Goal: Information Seeking & Learning: Find specific fact

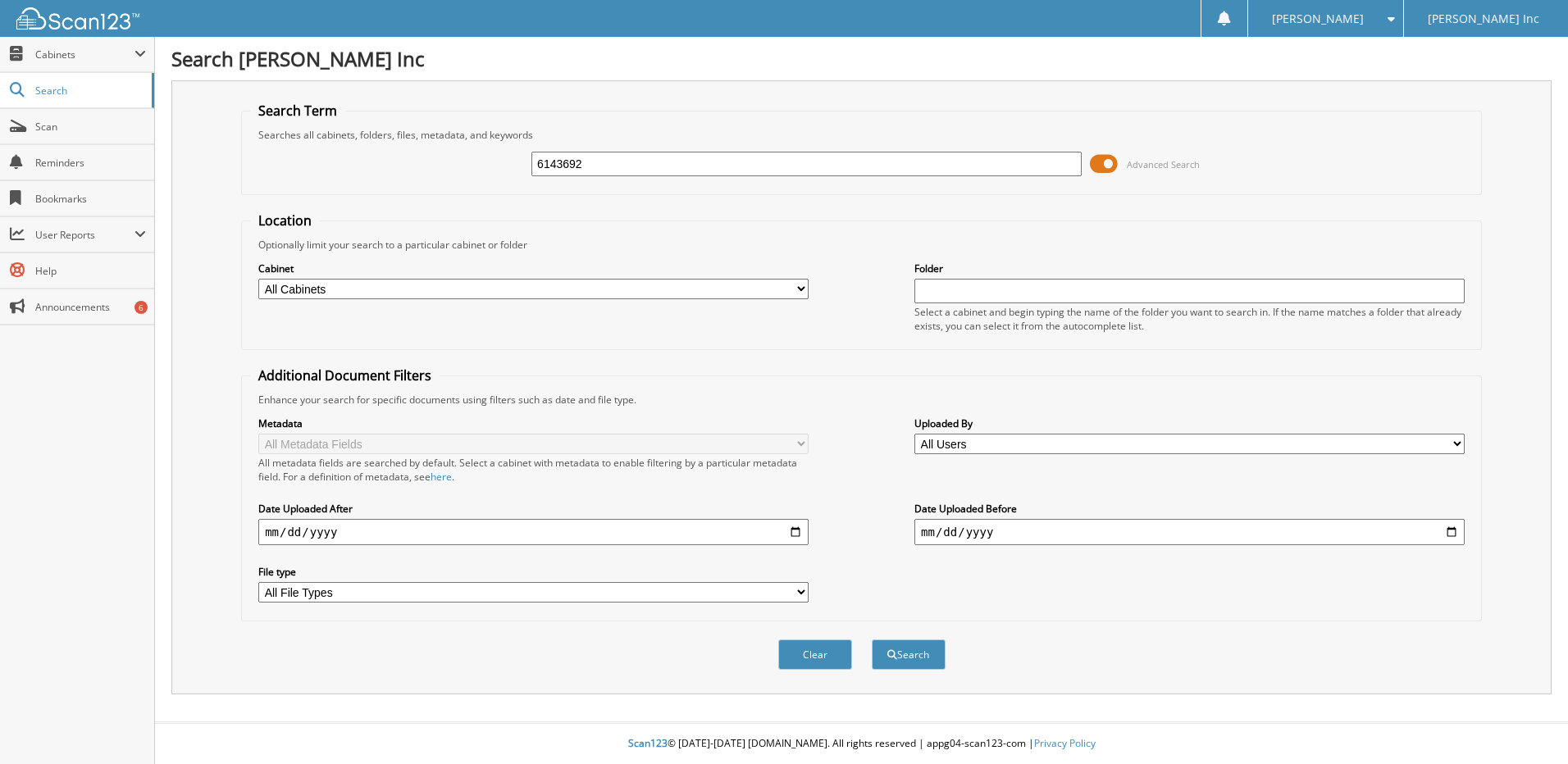
type input "6143692"
click at [871, 639] on button "Search" at bounding box center [908, 655] width 74 height 30
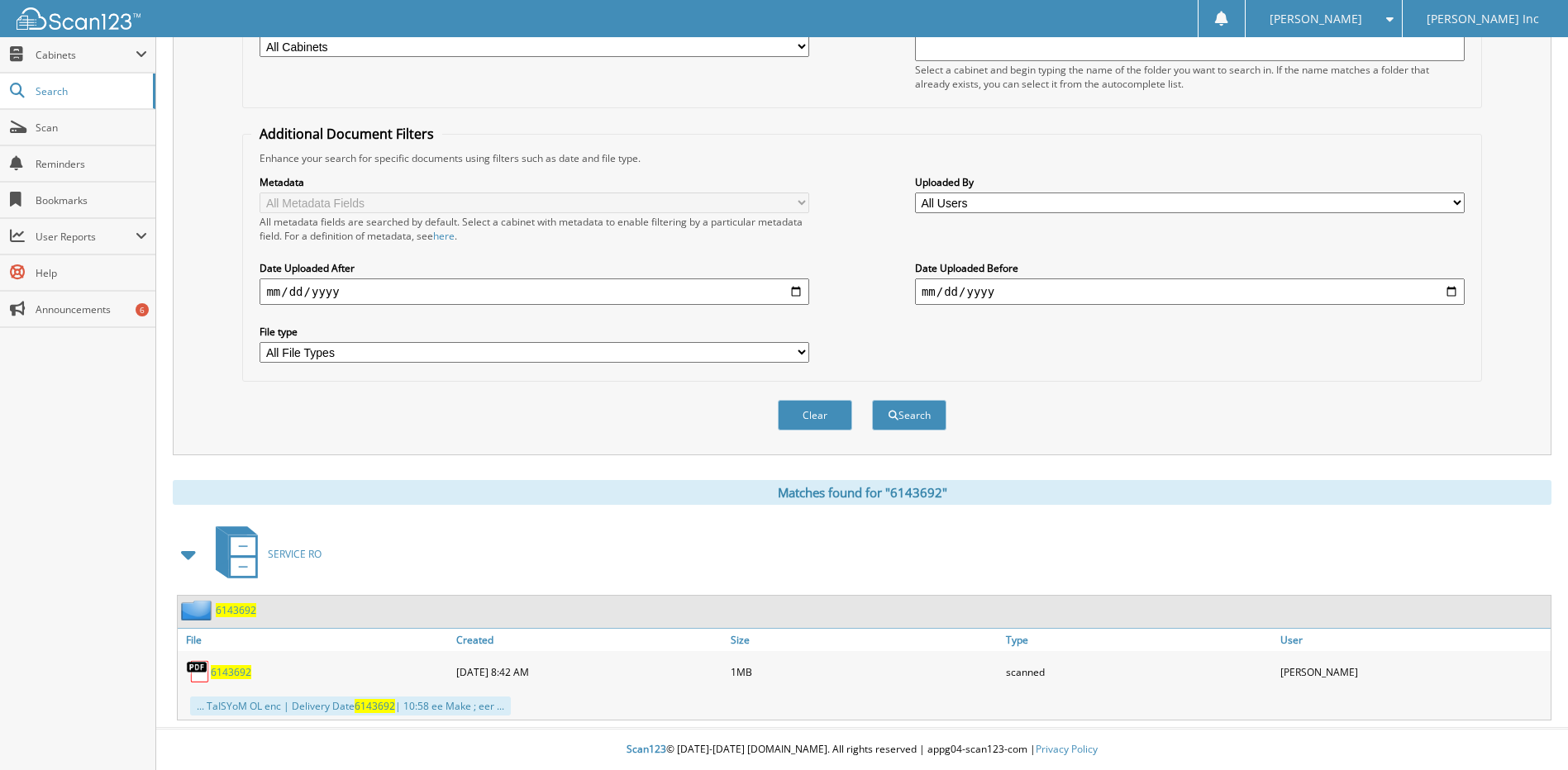
click at [238, 669] on span "6143692" at bounding box center [230, 672] width 41 height 14
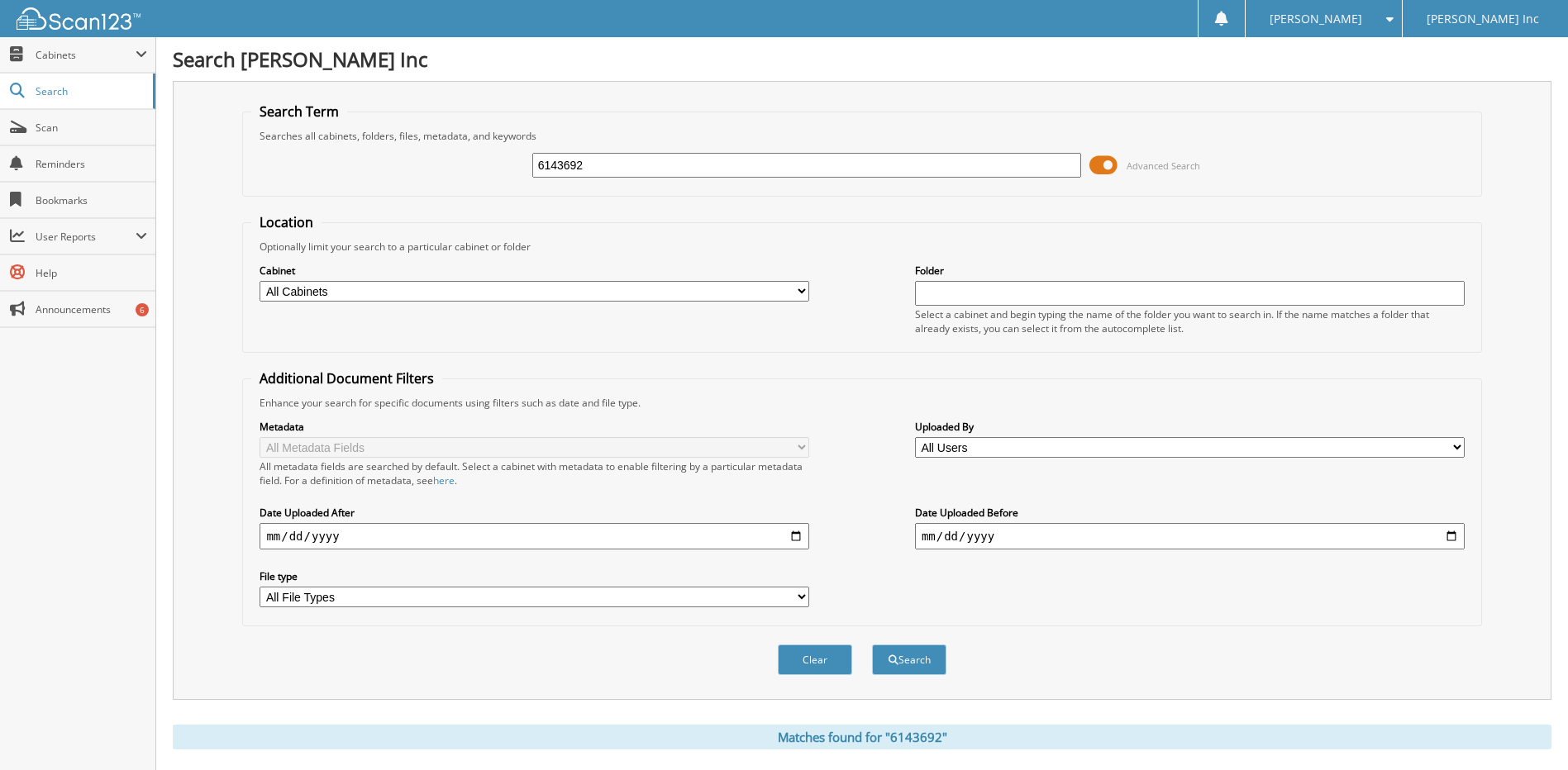
drag, startPoint x: 600, startPoint y: 159, endPoint x: 519, endPoint y: 167, distance: 81.4
click at [519, 168] on div "6143692 Advanced Search" at bounding box center [861, 164] width 1221 height 44
type input "6144398"
click at [925, 663] on button "Search" at bounding box center [909, 660] width 74 height 31
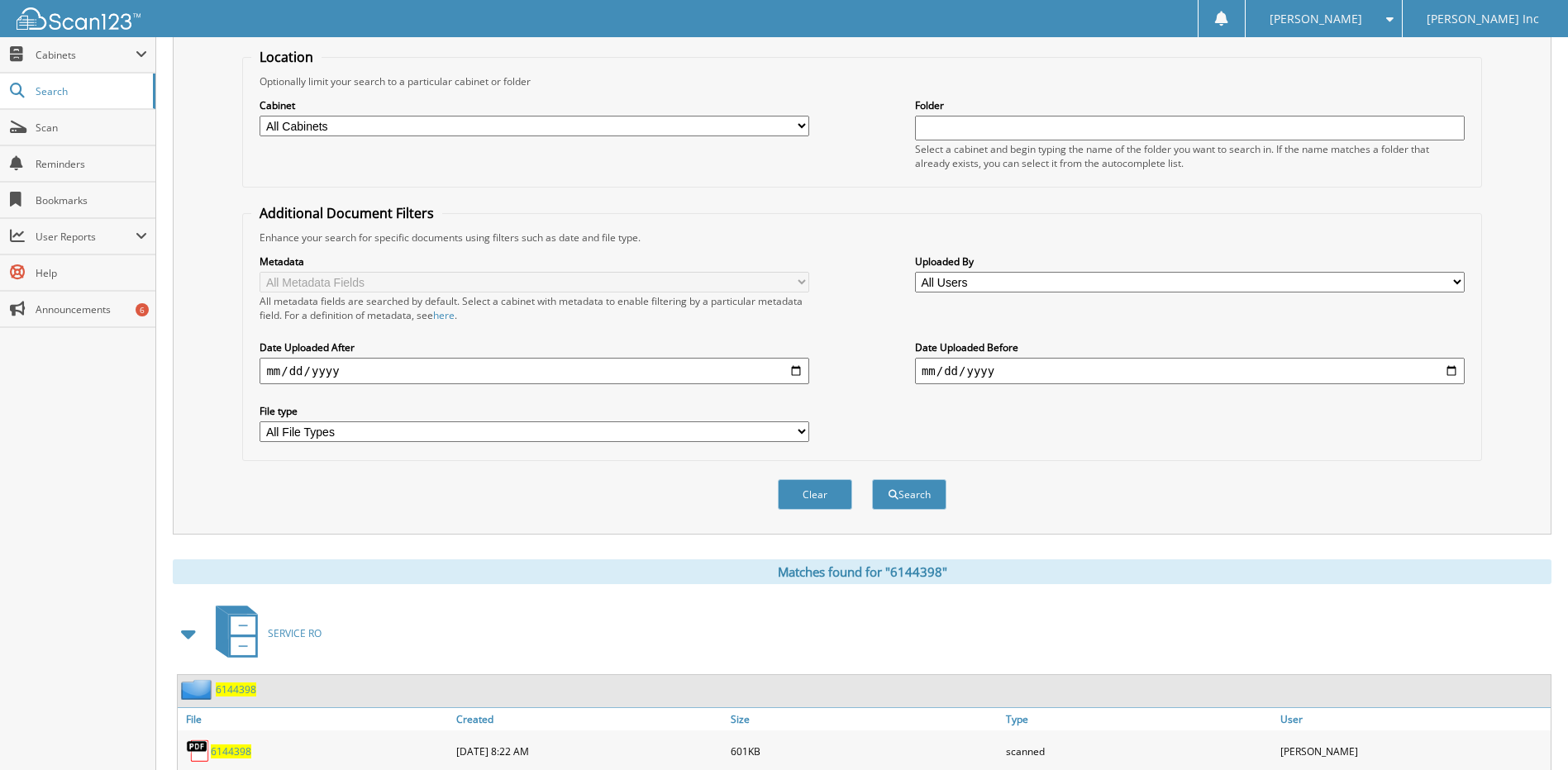
click at [223, 753] on span "6144398" at bounding box center [230, 752] width 41 height 14
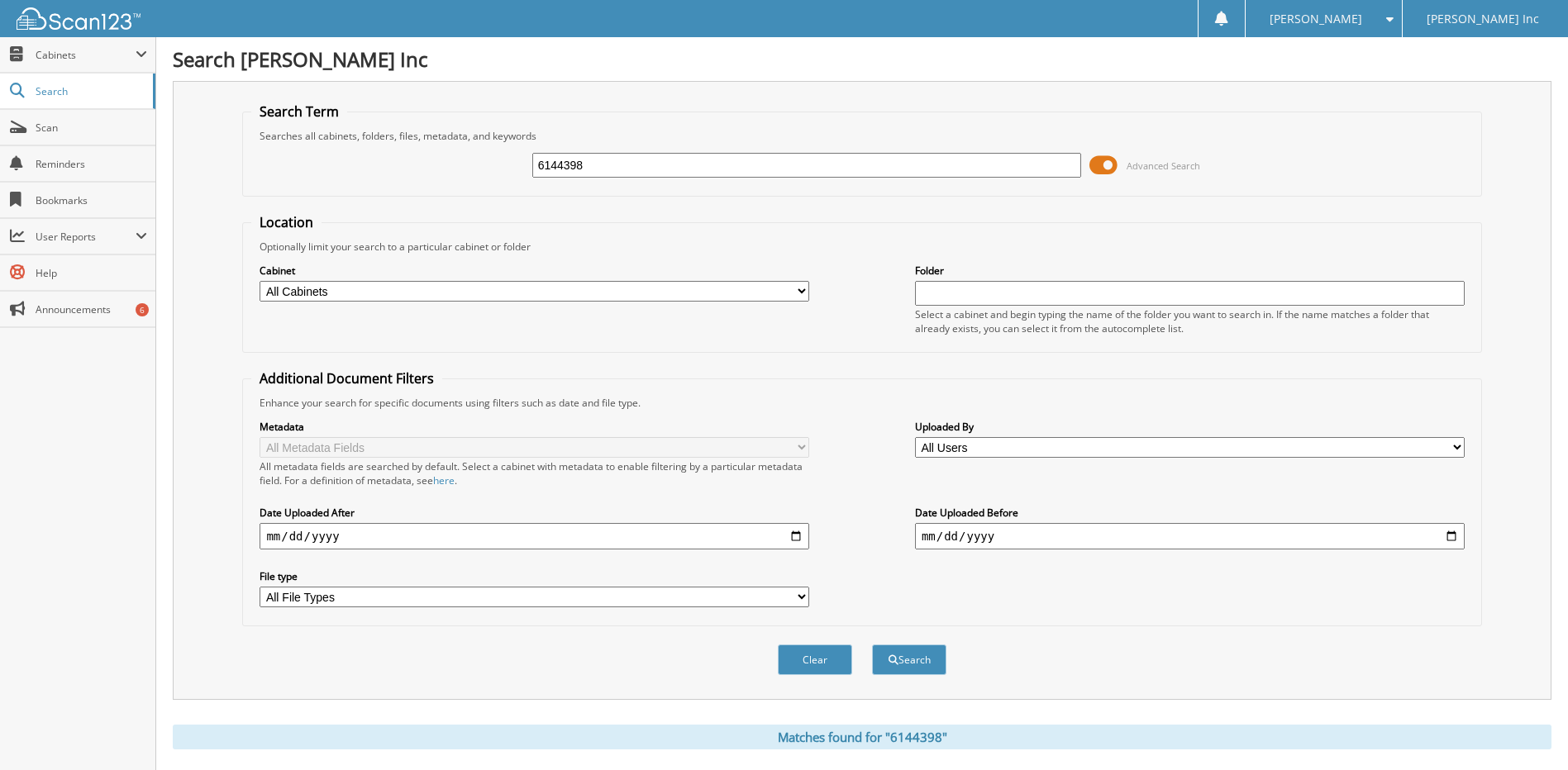
drag, startPoint x: 581, startPoint y: 164, endPoint x: 529, endPoint y: 179, distance: 54.1
click at [535, 179] on div "6144398" at bounding box center [807, 164] width 549 height 28
type input "6144616"
click at [872, 644] on button "Search" at bounding box center [909, 660] width 74 height 31
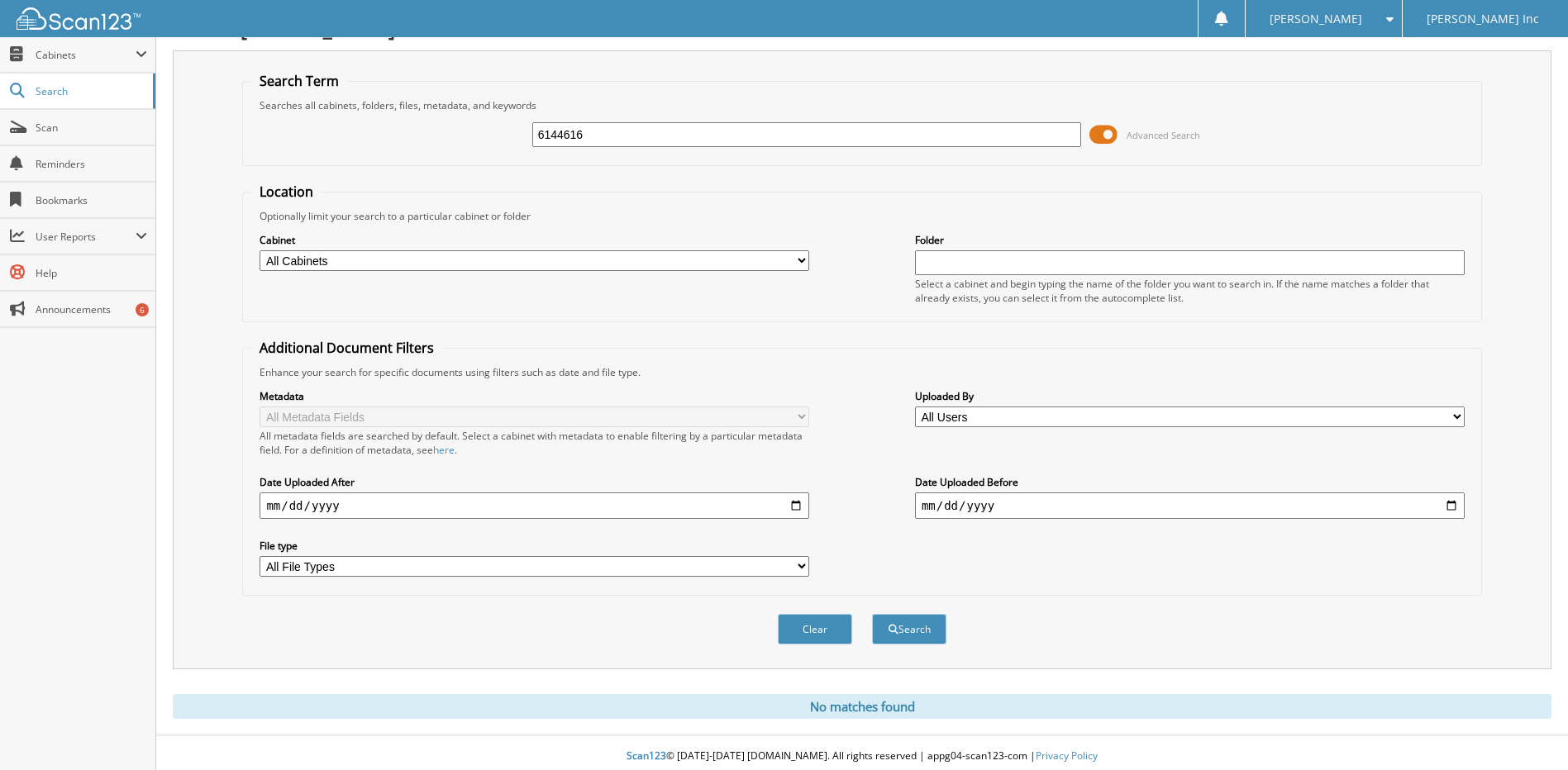
scroll to position [38, 0]
